Goal: Task Accomplishment & Management: Manage account settings

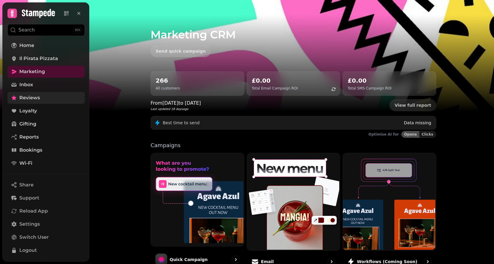
click at [32, 101] on span "Reviews" at bounding box center [29, 97] width 21 height 7
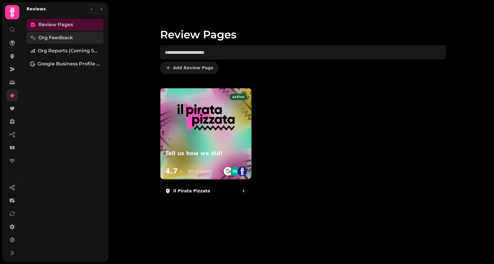
click at [57, 37] on span "Org Feedback" at bounding box center [55, 37] width 34 height 7
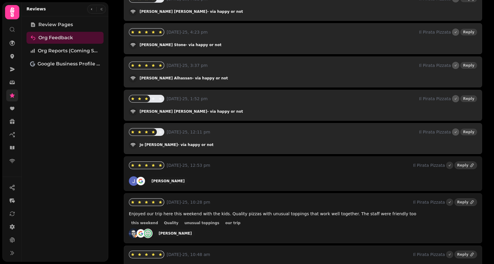
scroll to position [231, 0]
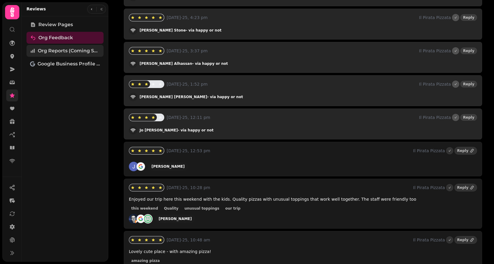
click at [76, 53] on span "Org Reports (coming soon)" at bounding box center [69, 50] width 62 height 7
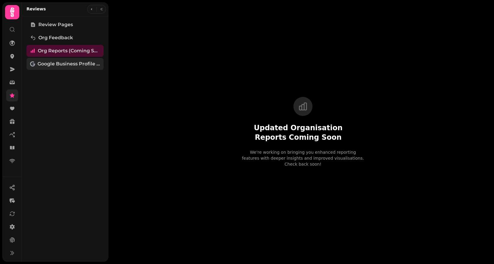
click at [79, 65] on span "Google Business Profile (Beta)" at bounding box center [68, 63] width 62 height 7
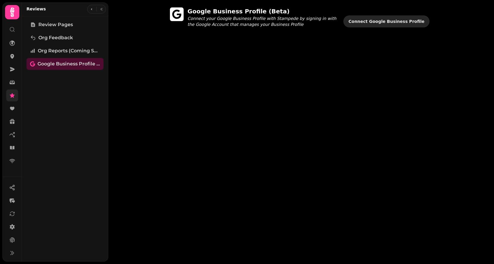
click at [390, 19] on span "Connect Google Business Profile" at bounding box center [386, 21] width 76 height 4
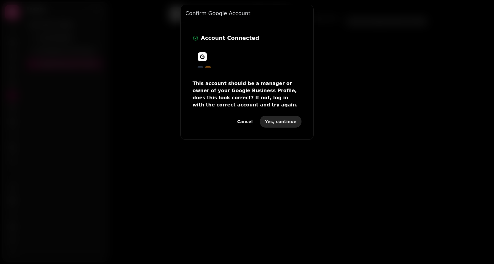
click at [272, 123] on span "Yes, continue" at bounding box center [281, 122] width 32 height 4
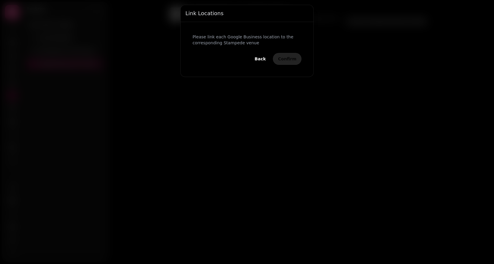
click at [275, 43] on p "Please link each Google Business location to the corresponding Stampede venue" at bounding box center [246, 40] width 109 height 12
click at [210, 49] on div "Please link each Google Business location to the corresponding Stampede venue B…" at bounding box center [246, 49] width 123 height 45
click at [249, 17] on div "Link Locations" at bounding box center [246, 13] width 133 height 17
click at [274, 33] on div "Please link each Google Business location to the corresponding Stampede venue B…" at bounding box center [246, 49] width 123 height 45
click at [59, 35] on div at bounding box center [247, 132] width 494 height 264
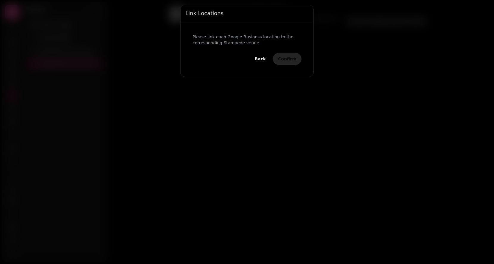
click at [262, 38] on p "Please link each Google Business location to the corresponding Stampede venue" at bounding box center [246, 40] width 109 height 12
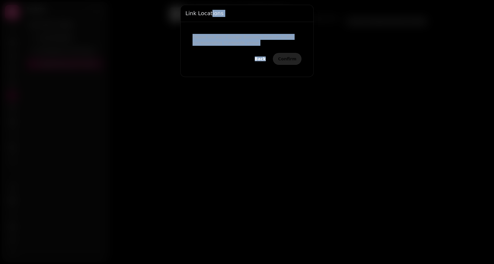
drag, startPoint x: 271, startPoint y: 46, endPoint x: 208, endPoint y: 17, distance: 69.2
click at [208, 17] on div "Link Locations Please link each Google Business location to the corresponding S…" at bounding box center [246, 41] width 133 height 72
click at [219, 29] on div "Please link each Google Business location to the corresponding Stampede venue B…" at bounding box center [246, 49] width 123 height 45
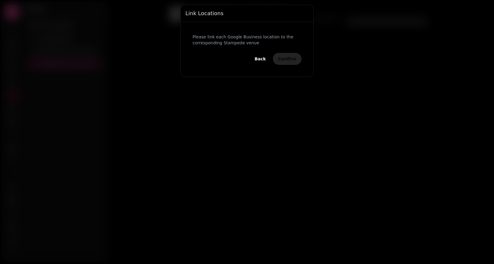
click at [205, 21] on div "Link Locations" at bounding box center [246, 13] width 133 height 17
click at [266, 37] on p "Please link each Google Business location to the corresponding Stampede venue" at bounding box center [246, 40] width 109 height 12
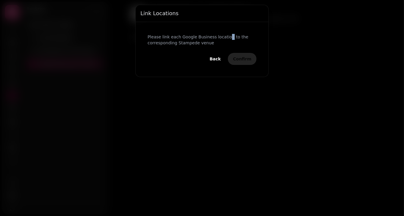
click at [219, 60] on span "Back" at bounding box center [215, 59] width 11 height 4
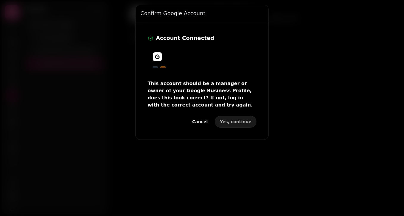
click at [155, 56] on icon at bounding box center [157, 56] width 4 height 5
click at [151, 63] on div at bounding box center [201, 61] width 109 height 28
click at [164, 58] on div at bounding box center [202, 57] width 99 height 10
click at [159, 55] on div at bounding box center [158, 57] width 10 height 10
click at [191, 90] on p "This account should be a manager or owner of your Google Business Profile, does…" at bounding box center [201, 94] width 109 height 29
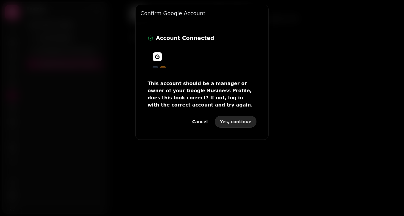
click at [239, 120] on span "Yes, continue" at bounding box center [236, 122] width 32 height 4
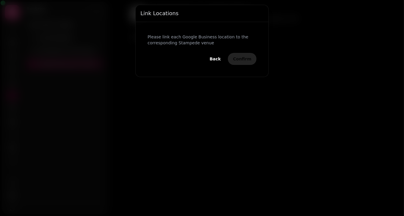
click at [220, 60] on span "Back" at bounding box center [215, 59] width 11 height 4
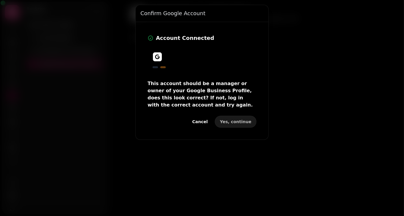
drag, startPoint x: 153, startPoint y: 48, endPoint x: 156, endPoint y: 49, distance: 3.1
click at [154, 48] on div at bounding box center [201, 61] width 109 height 28
click at [208, 120] on span "Cancel" at bounding box center [199, 122] width 15 height 4
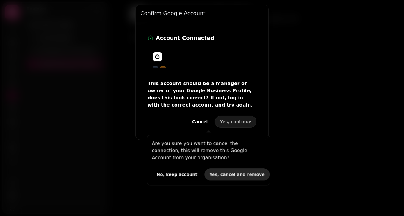
click at [224, 176] on span "Yes, cancel and remove" at bounding box center [236, 174] width 55 height 4
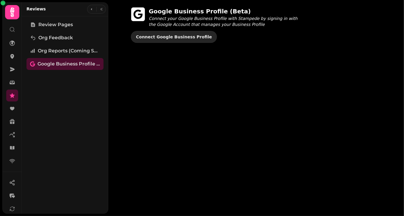
click at [212, 35] on span "Connect Google Business Profile" at bounding box center [174, 37] width 76 height 4
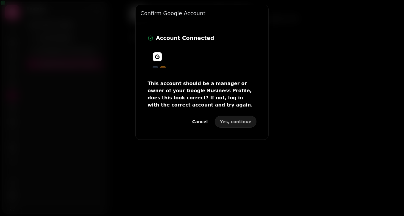
click at [222, 83] on p "This account should be a manager or owner of your Google Business Profile, does…" at bounding box center [201, 94] width 109 height 29
click at [155, 57] on icon at bounding box center [157, 56] width 4 height 5
click at [160, 63] on div at bounding box center [201, 61] width 109 height 28
click at [239, 113] on div "Account Connected This account should be a manager or owner of your Google Busi…" at bounding box center [201, 81] width 123 height 108
click at [242, 120] on span "Yes, continue" at bounding box center [236, 122] width 32 height 4
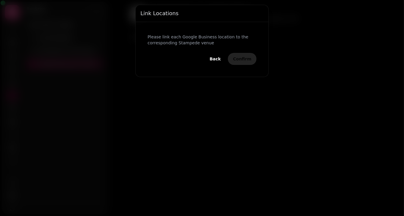
click at [226, 32] on div "Please link each Google Business location to the corresponding Stampede venue B…" at bounding box center [201, 49] width 123 height 45
click at [303, 87] on div at bounding box center [202, 108] width 404 height 216
click at [221, 59] on span "Back" at bounding box center [215, 59] width 11 height 4
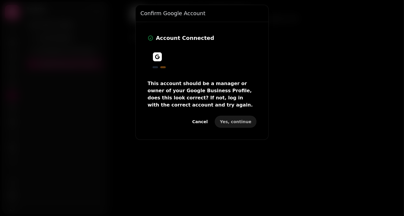
click at [212, 119] on button "Cancel" at bounding box center [199, 122] width 25 height 12
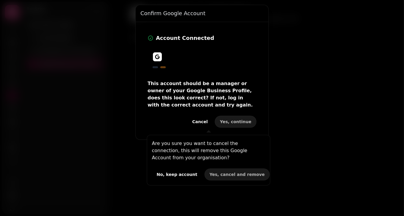
click at [184, 175] on span "No, keep account" at bounding box center [176, 174] width 41 height 4
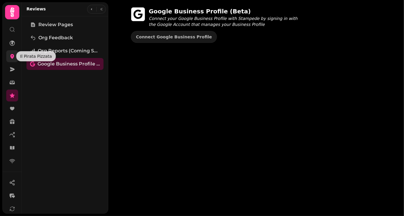
click at [12, 54] on icon at bounding box center [12, 56] width 4 height 5
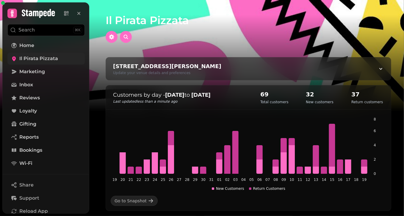
click at [331, 62] on div "91 Bingley Rd, Saltaire, Shipley BD18 4SB, UK Update your venue details and pre…" at bounding box center [248, 68] width 285 height 23
select select "**********"
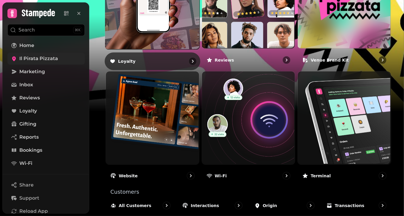
scroll to position [619, 0]
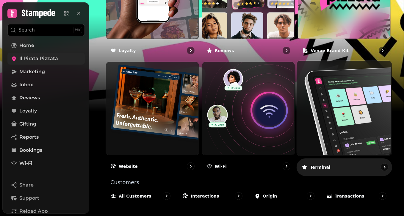
click at [350, 84] on img at bounding box center [343, 107] width 95 height 95
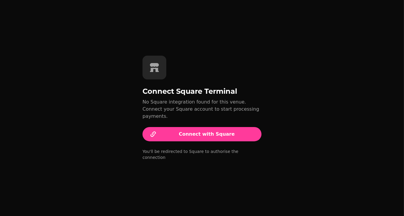
select select "**********"
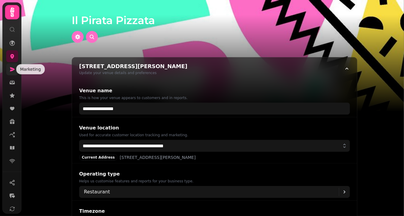
click at [12, 65] on link at bounding box center [12, 69] width 12 height 12
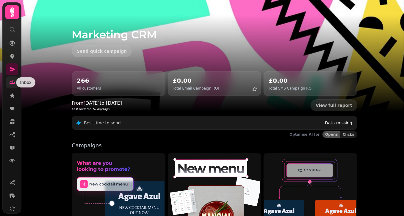
click at [13, 79] on icon at bounding box center [12, 82] width 6 height 6
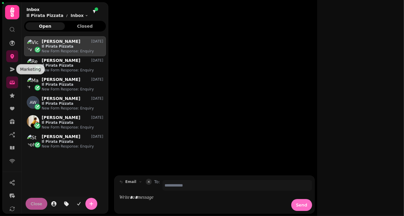
scroll to position [171, 78]
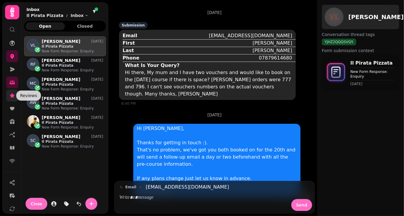
click at [12, 98] on icon at bounding box center [12, 95] width 6 height 6
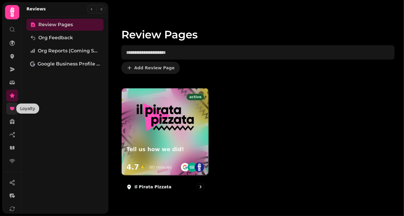
click at [11, 110] on icon at bounding box center [12, 109] width 6 height 6
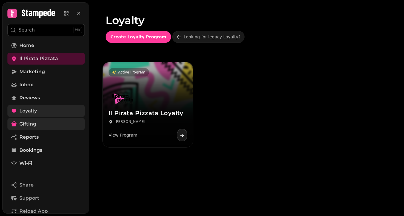
click at [26, 125] on span "Gifting" at bounding box center [27, 123] width 17 height 7
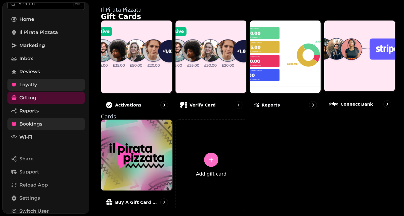
scroll to position [27, 0]
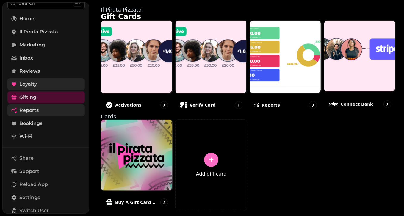
click at [32, 112] on span "Reports" at bounding box center [28, 110] width 19 height 7
select select "**"
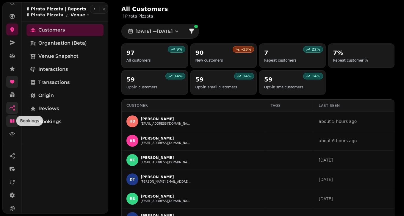
click at [15, 119] on icon at bounding box center [12, 121] width 6 height 6
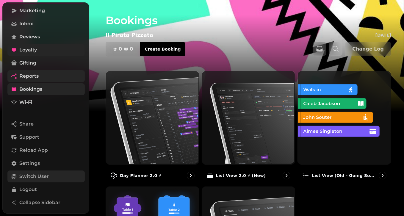
scroll to position [74, 0]
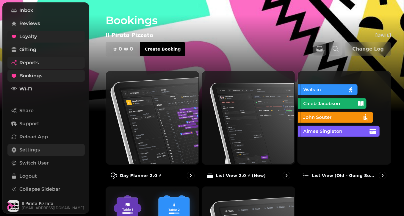
click at [38, 150] on span "Settings" at bounding box center [29, 149] width 21 height 7
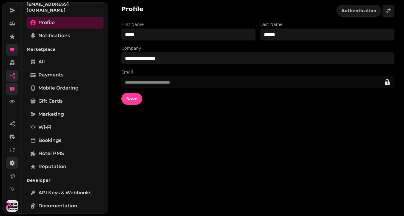
scroll to position [140, 0]
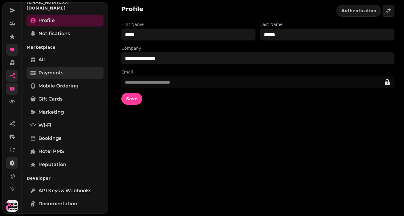
click at [53, 71] on link "Payments" at bounding box center [64, 73] width 77 height 12
